Goal: Subscribe to service/newsletter

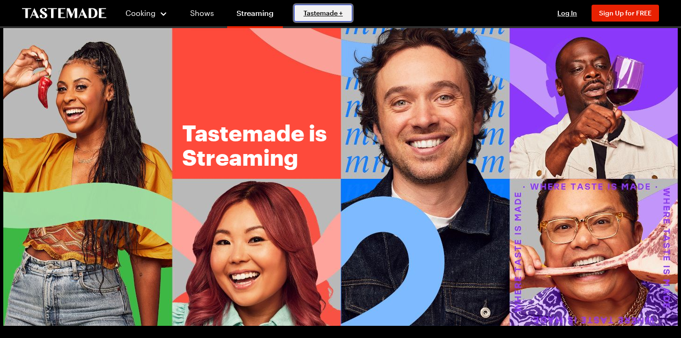
click at [334, 19] on link "Tastemade +" at bounding box center [323, 13] width 58 height 17
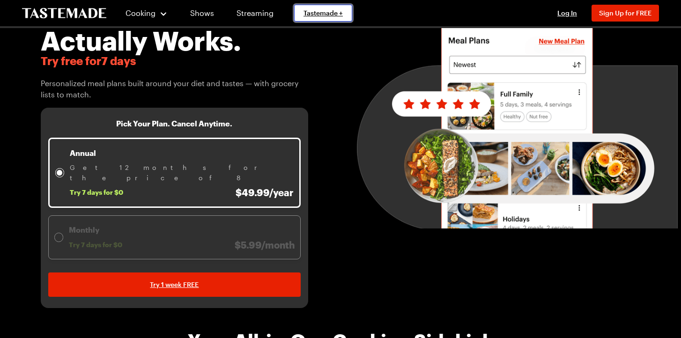
scroll to position [83, 0]
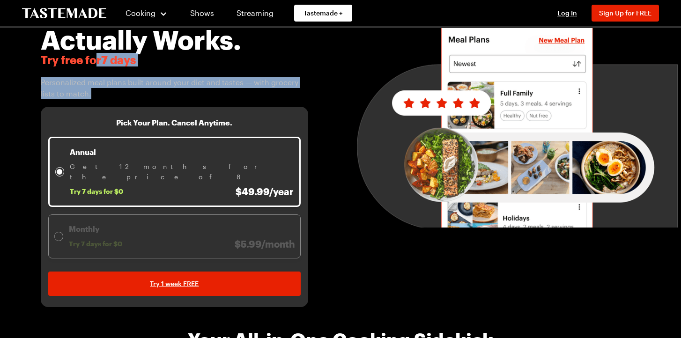
drag, startPoint x: 122, startPoint y: 91, endPoint x: 86, endPoint y: 59, distance: 48.4
click at [86, 59] on div "A Meal Planner That Actually Works. Try free for 7 days Personalized meal plans…" at bounding box center [175, 48] width 268 height 102
click at [90, 62] on span "Try free for 7 days" at bounding box center [175, 59] width 268 height 13
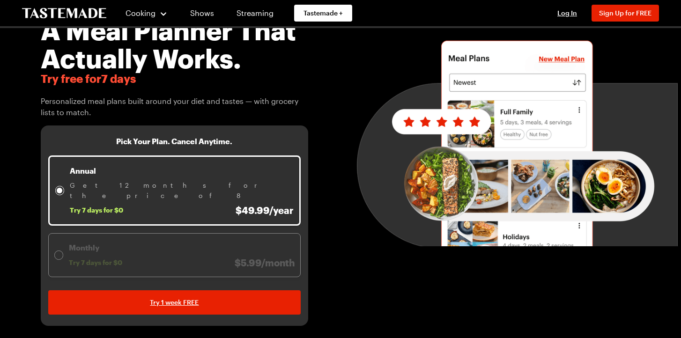
scroll to position [66, 0]
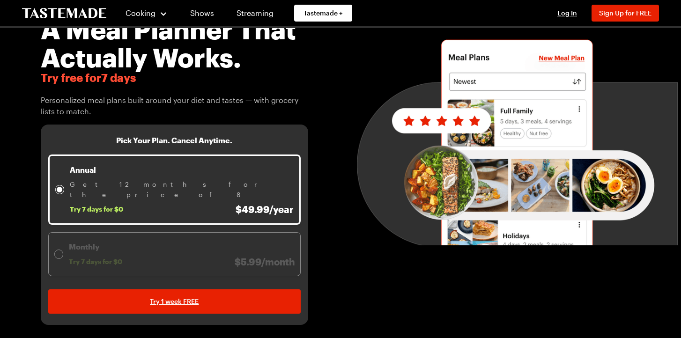
click at [65, 245] on div "Monthly Try 7 days for $0 $5.99/month" at bounding box center [174, 254] width 240 height 26
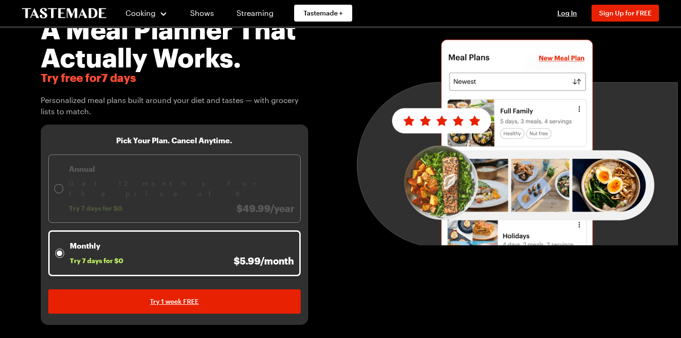
scroll to position [0, 0]
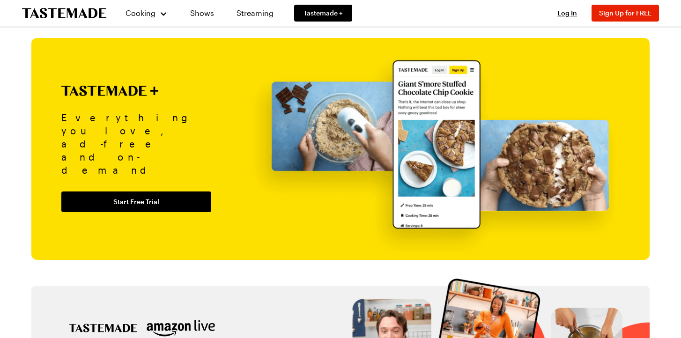
scroll to position [1039, 0]
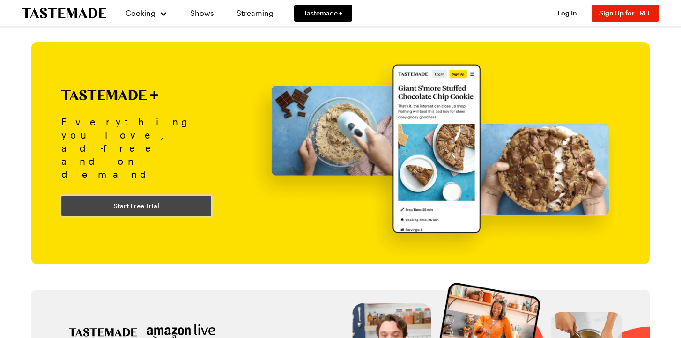
click at [158, 201] on span "Start Free Trial" at bounding box center [136, 205] width 46 height 9
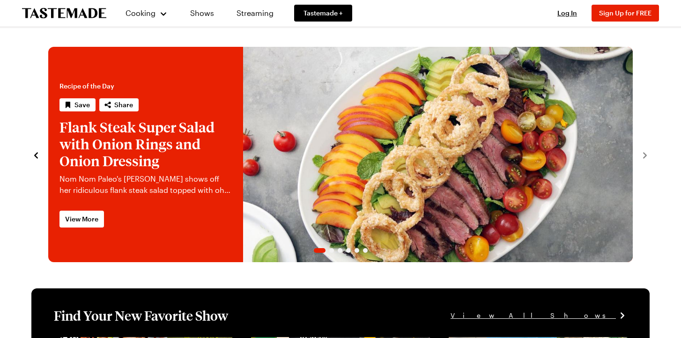
click at [54, 17] on icon "To Tastemade Home Page" at bounding box center [64, 13] width 84 height 11
